Goal: Information Seeking & Learning: Understand process/instructions

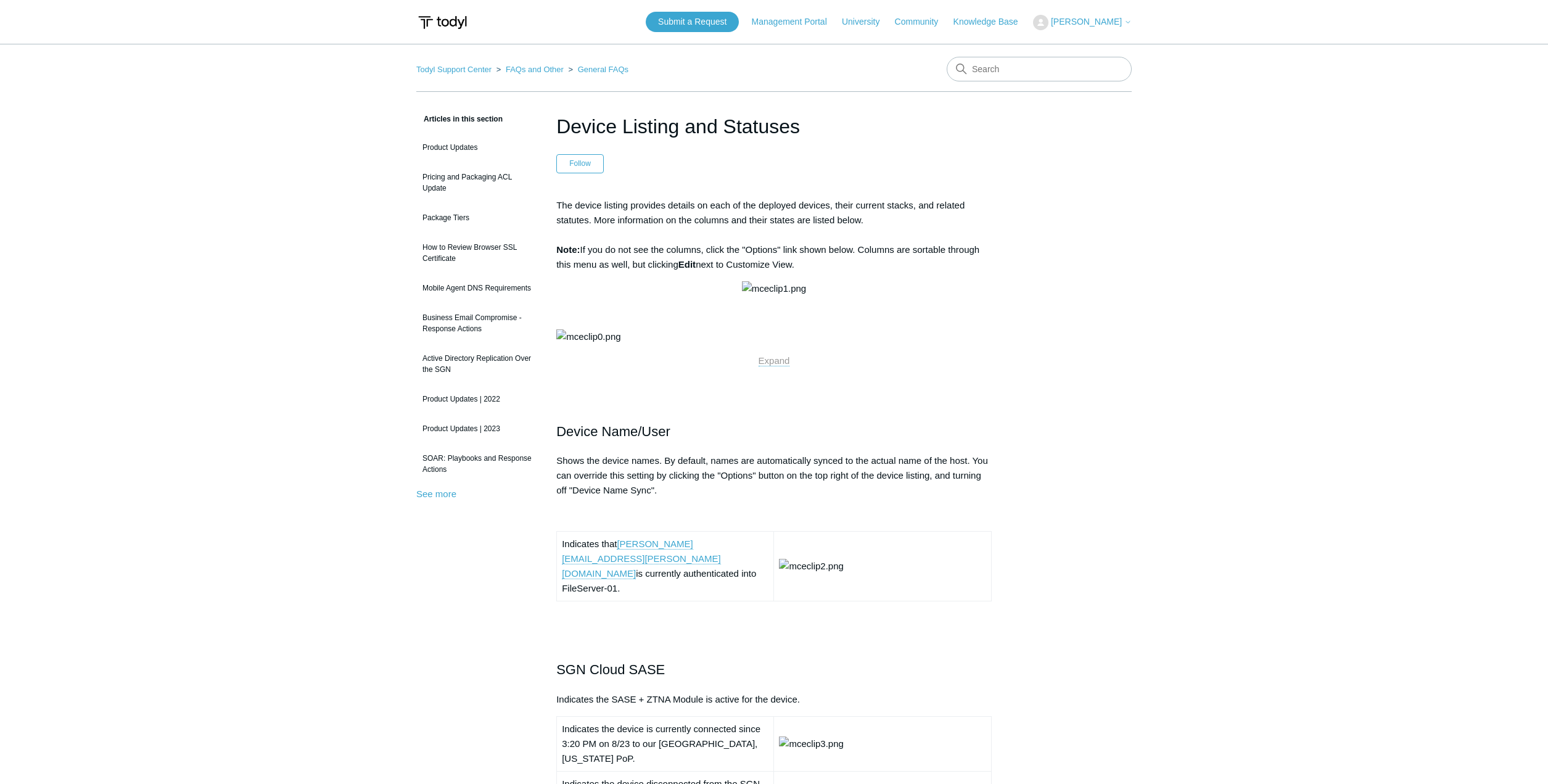
click at [458, 68] on link "Todyl Support Center" at bounding box center [453, 69] width 76 height 9
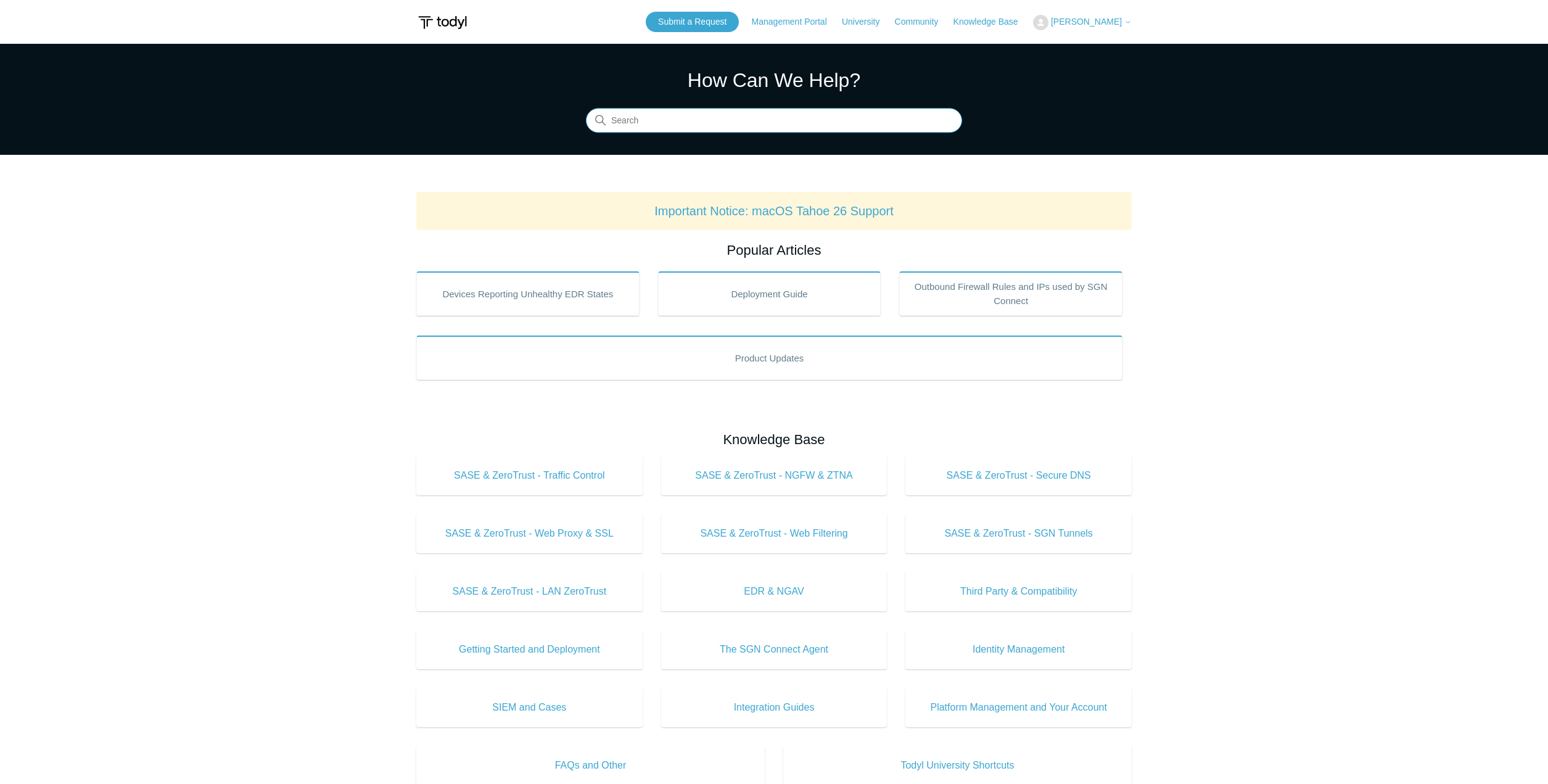
click at [705, 120] on input "Search" at bounding box center [774, 121] width 377 height 24
type input ""license manager""
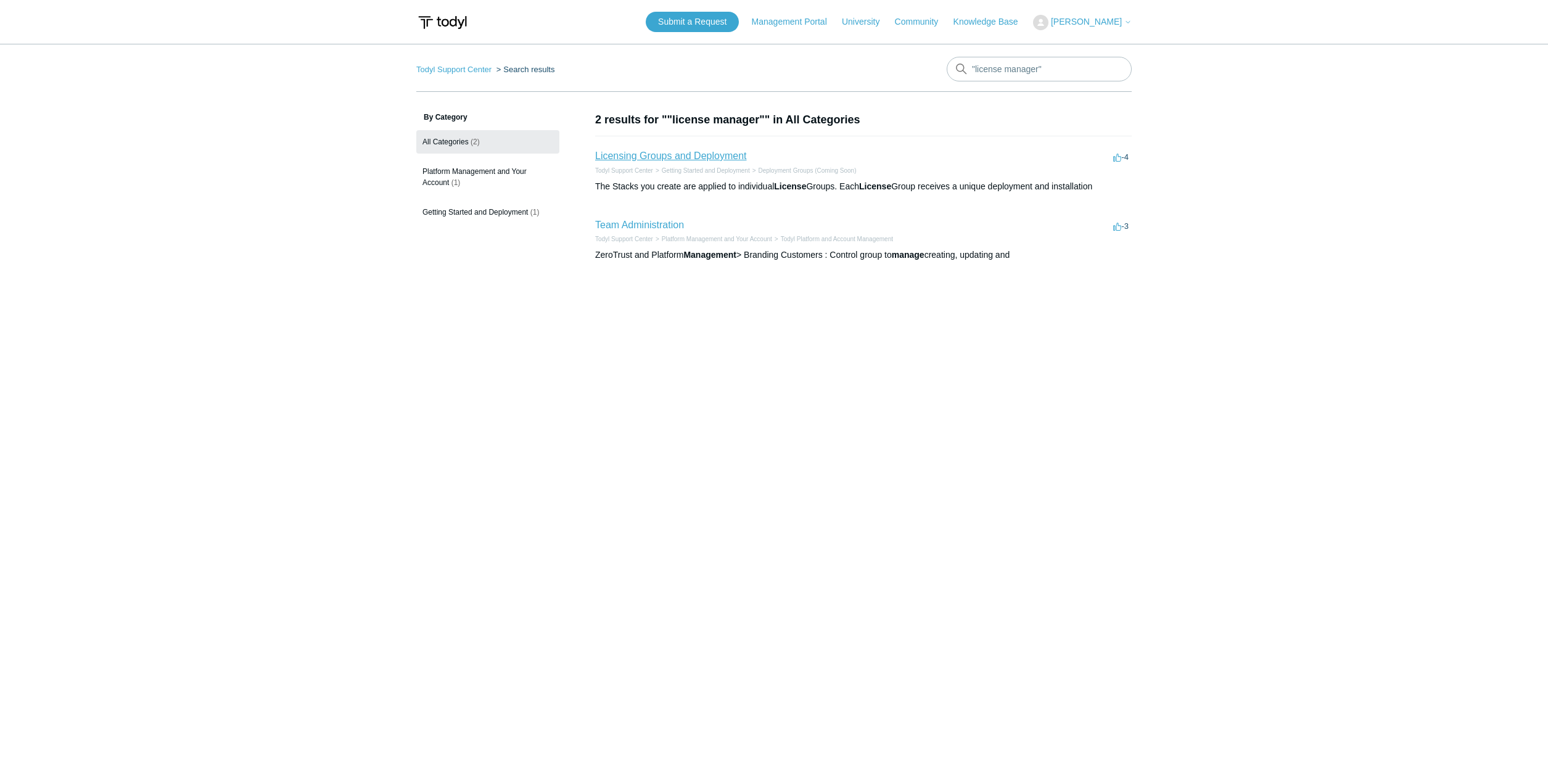
click at [675, 156] on link "Licensing Groups and Deployment" at bounding box center [671, 155] width 151 height 10
click at [1068, 73] on input ""license manager"" at bounding box center [1039, 69] width 185 height 24
type input "change device to another deployment group"
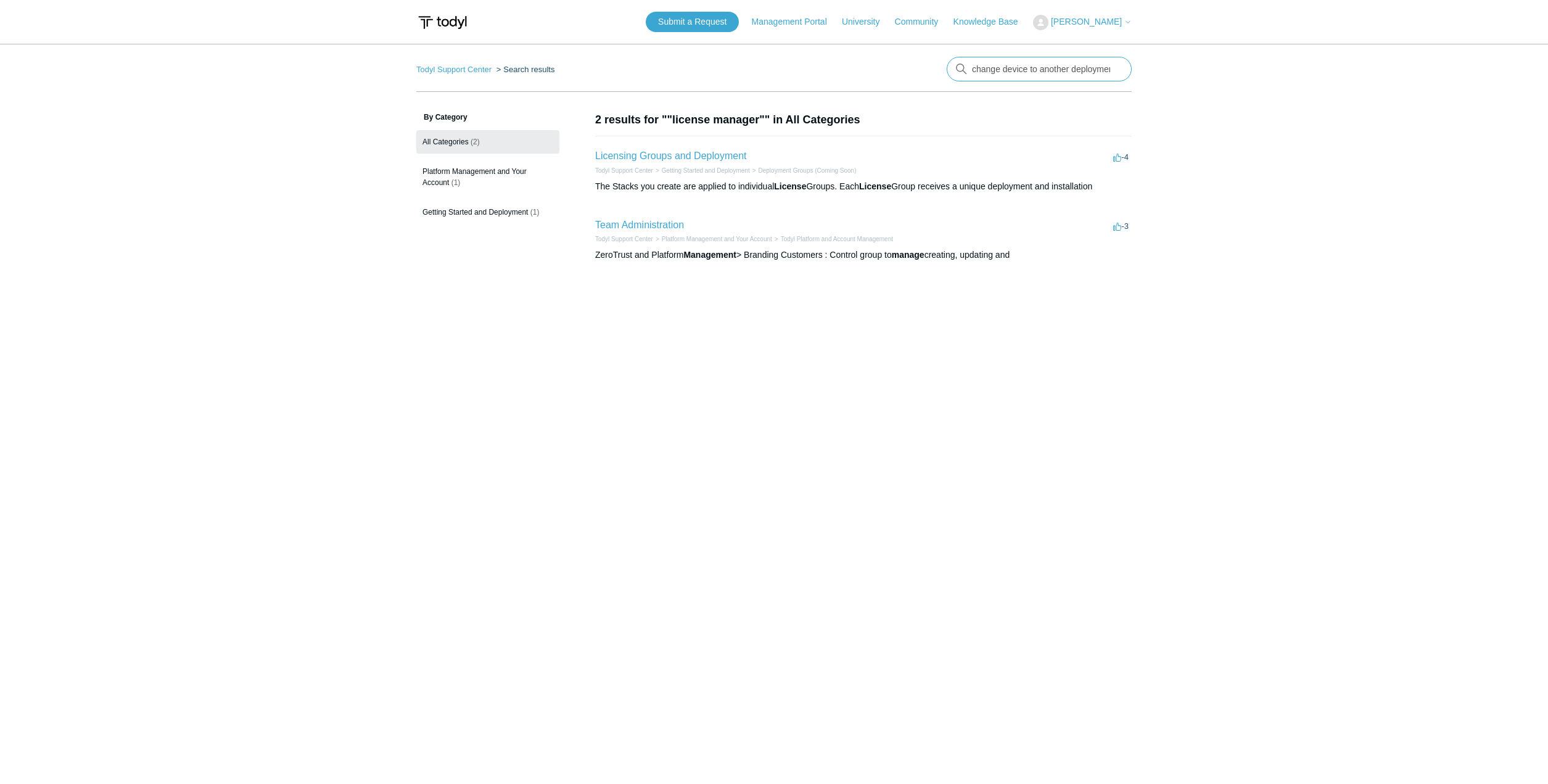
click at [1032, 72] on input "change device to another deployment group" at bounding box center [1039, 69] width 185 height 24
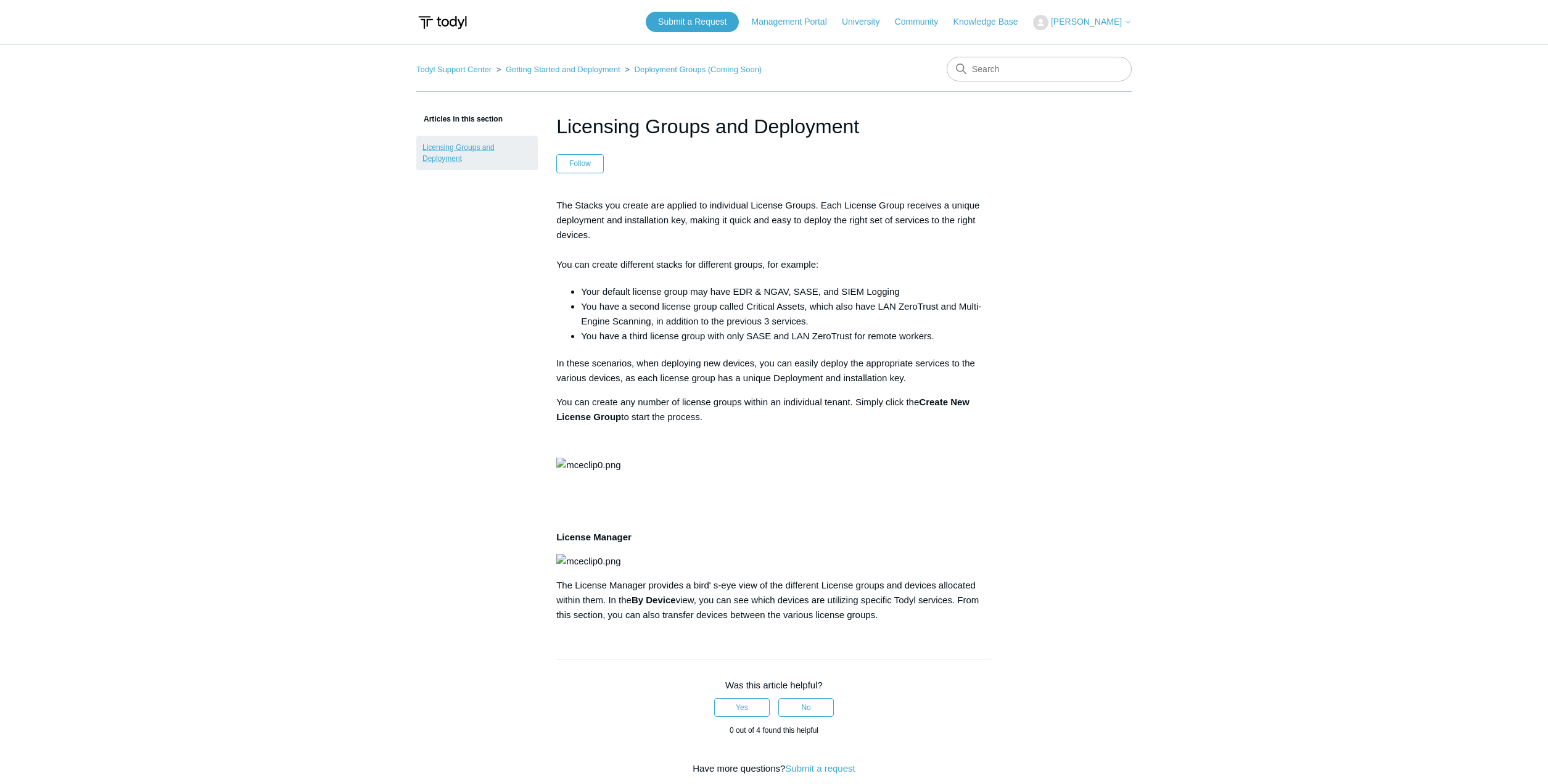
click at [459, 150] on link "Licensing Groups and Deployment" at bounding box center [477, 152] width 122 height 35
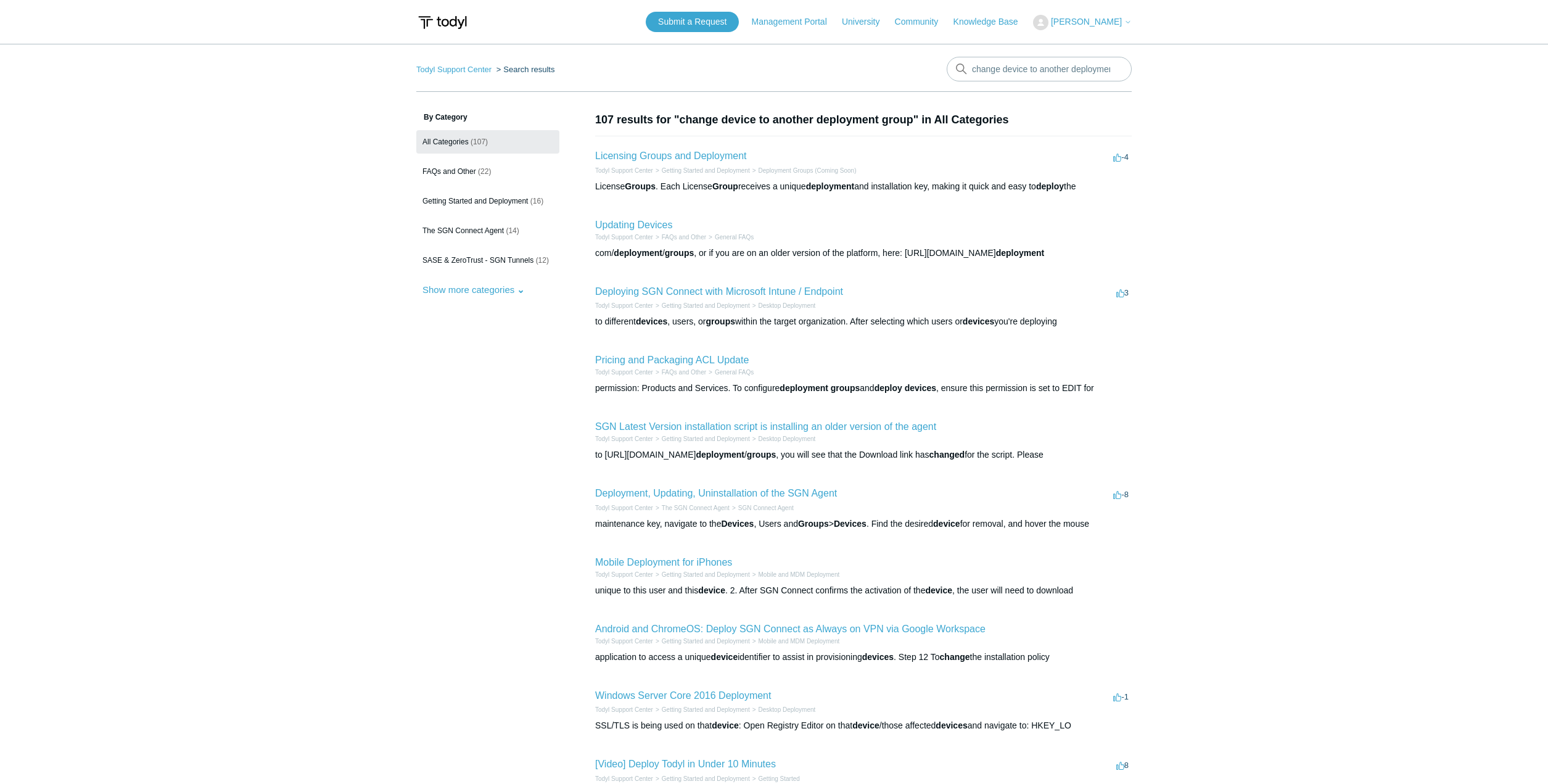
click at [699, 150] on h2 "Licensing Groups and Deployment" at bounding box center [671, 156] width 151 height 15
click at [695, 154] on link "Licensing Groups and Deployment" at bounding box center [671, 155] width 151 height 10
